Goal: Task Accomplishment & Management: Use online tool/utility

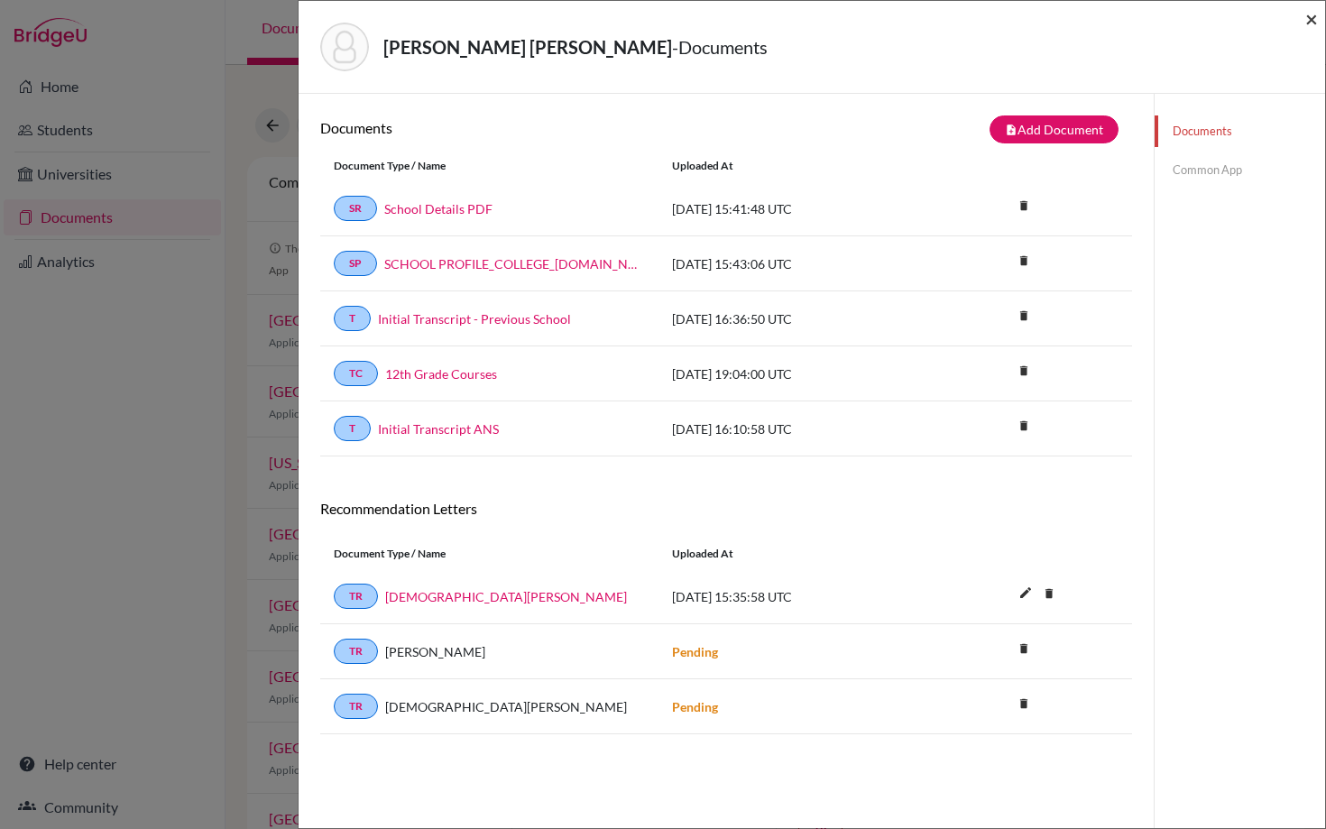
click at [1311, 19] on span "×" at bounding box center [1312, 18] width 13 height 26
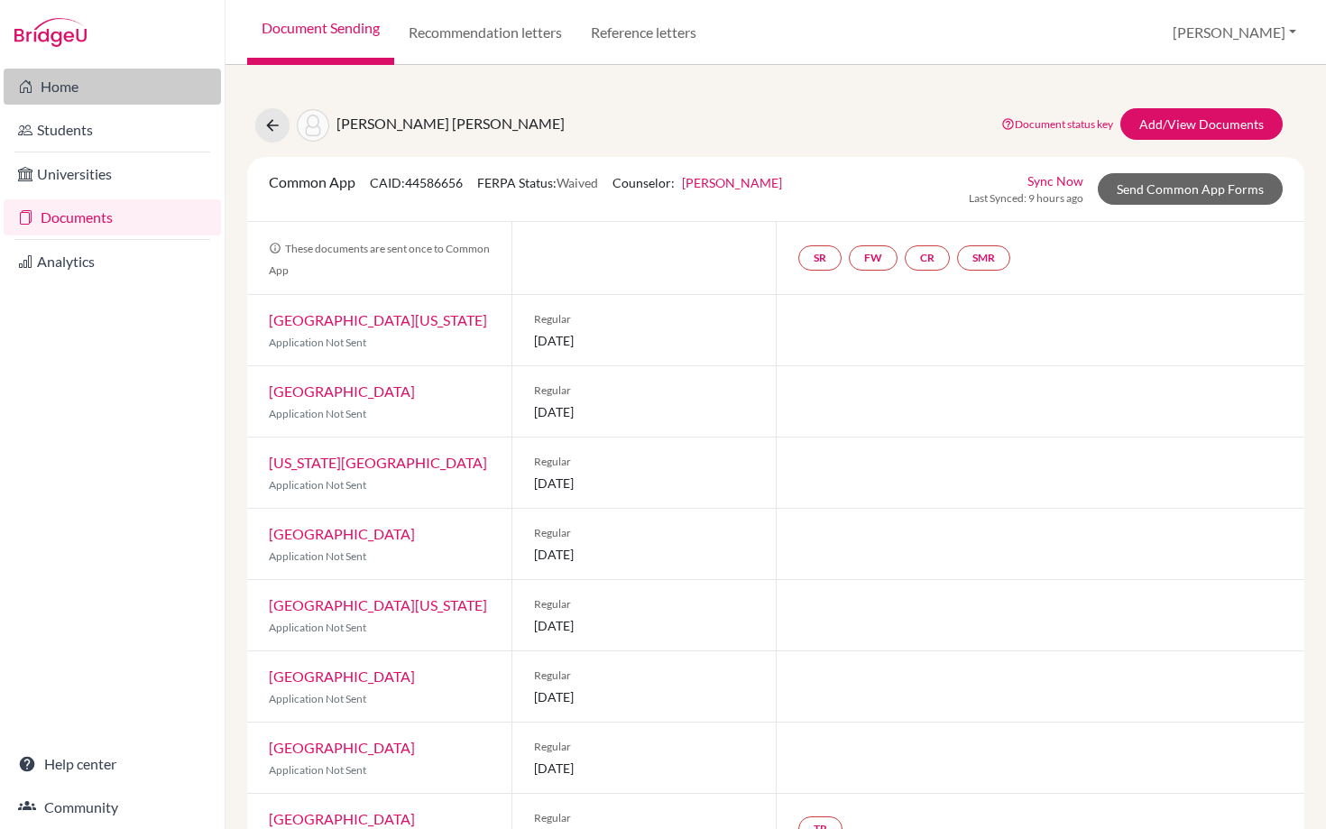
click at [60, 88] on link "Home" at bounding box center [112, 87] width 217 height 36
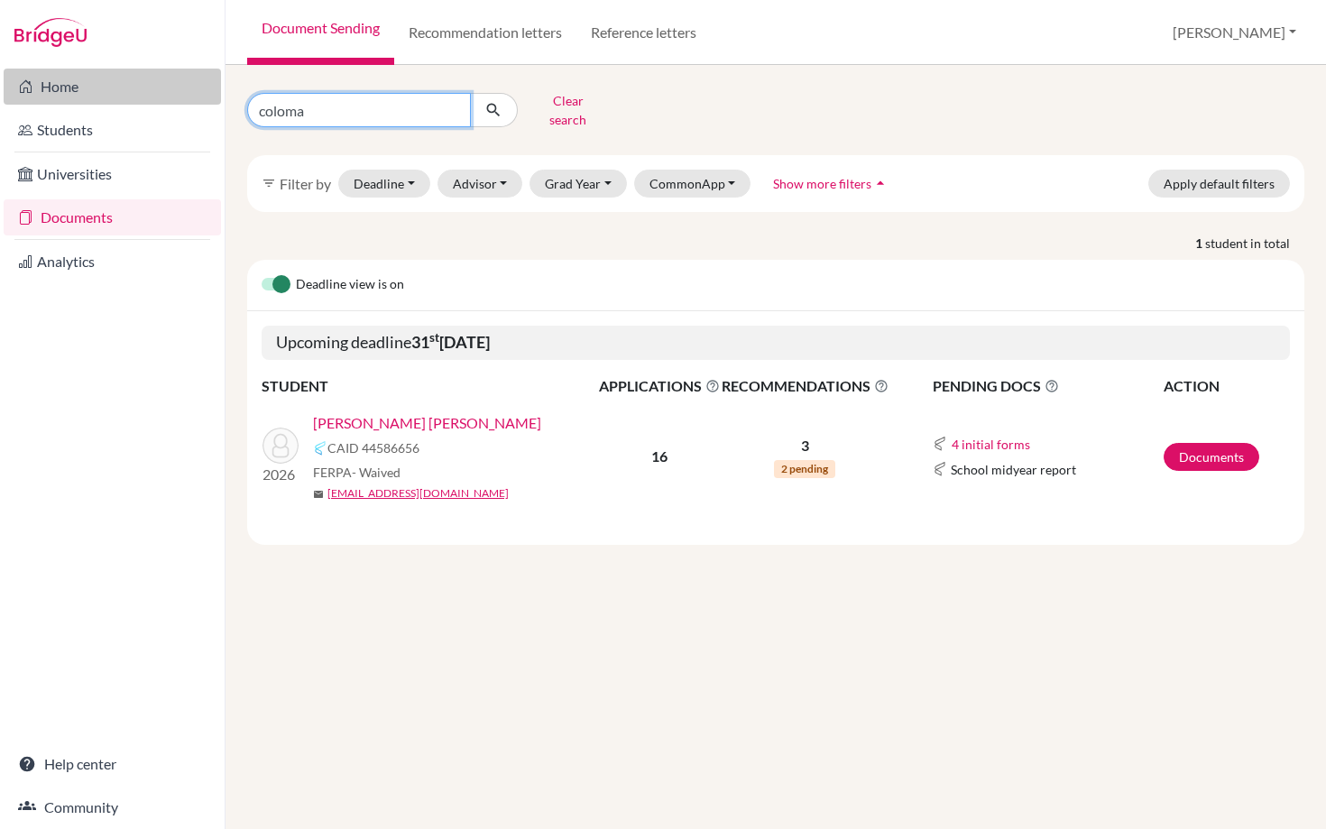
drag, startPoint x: 315, startPoint y: 100, endPoint x: 207, endPoint y: 98, distance: 108.3
click at [206, 99] on div "Home Students Universities Documents Analytics Help center Community Document S…" at bounding box center [663, 414] width 1326 height 829
type input "khaled"
click button "submit" at bounding box center [494, 110] width 48 height 34
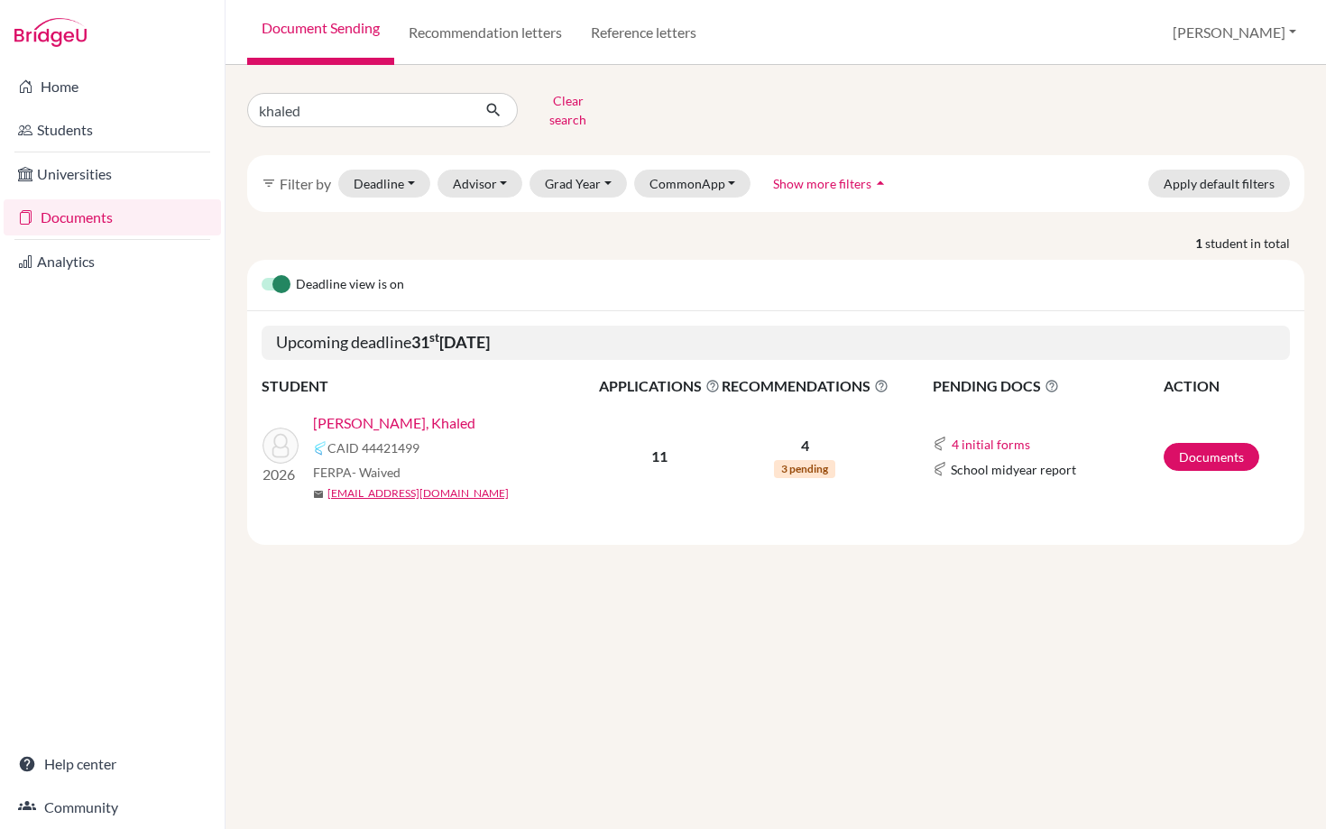
click at [429, 412] on link "[PERSON_NAME], Khaled" at bounding box center [394, 423] width 162 height 22
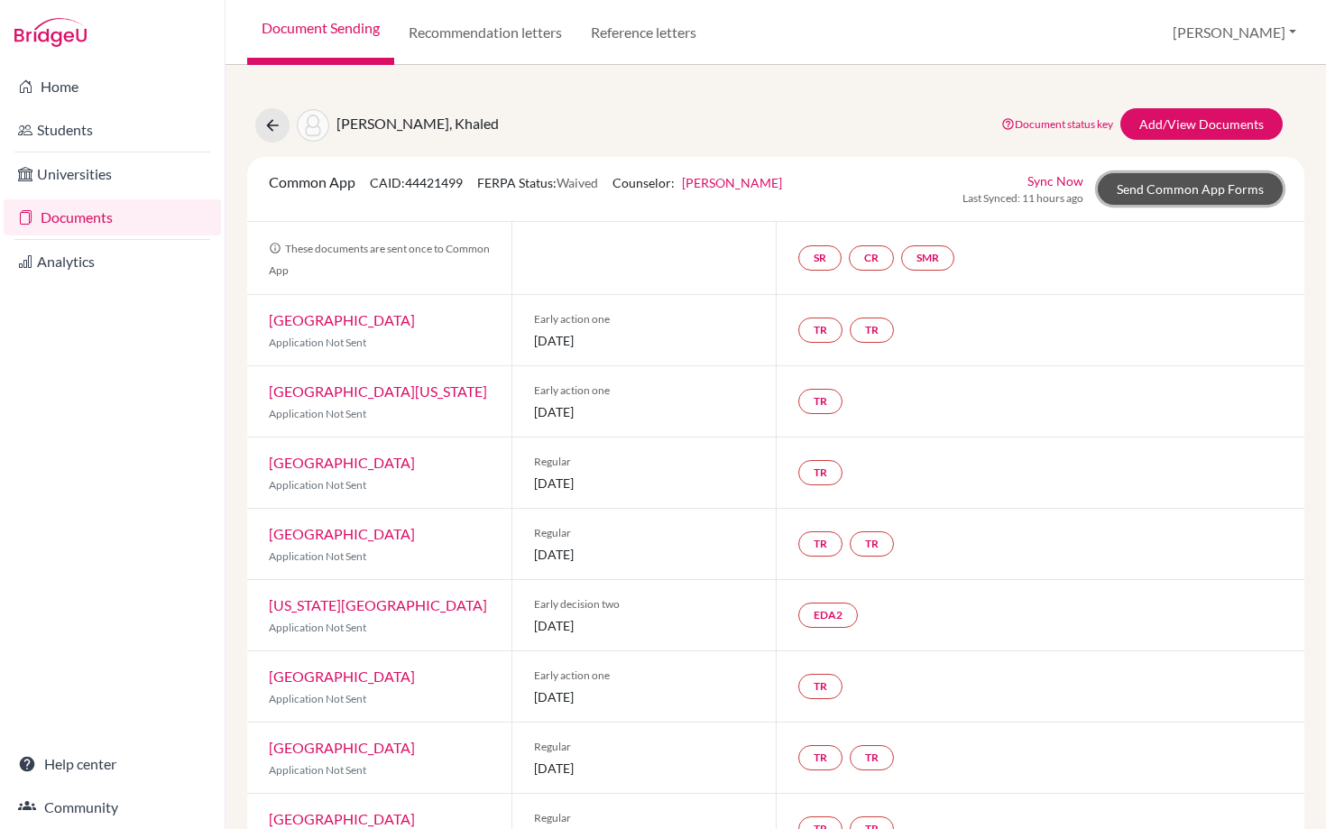
click at [1192, 193] on link "Send Common App Forms" at bounding box center [1190, 189] width 185 height 32
